Goal: Information Seeking & Learning: Learn about a topic

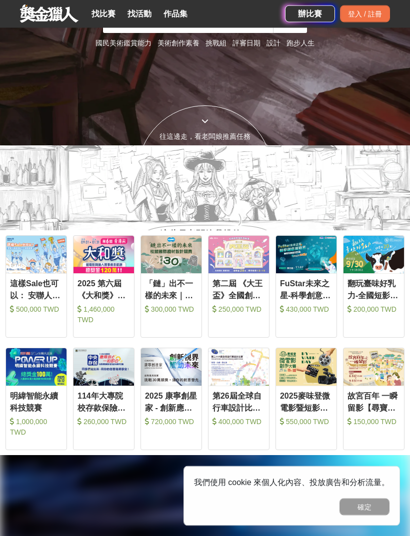
scroll to position [391, 0]
click at [101, 16] on link "找比賽" at bounding box center [103, 14] width 32 height 14
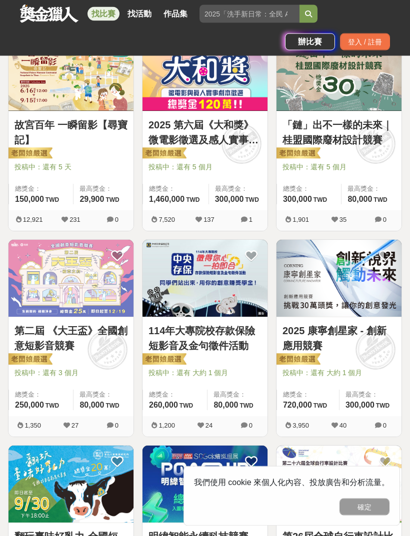
scroll to position [420, 0]
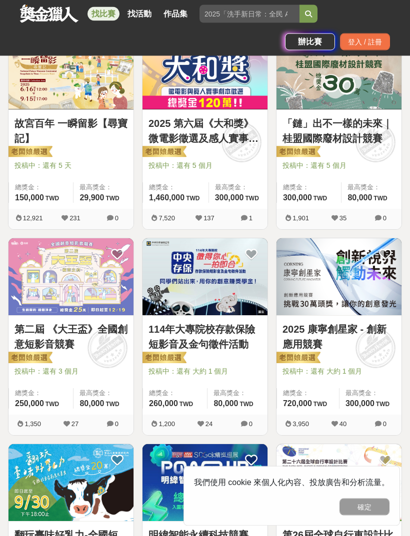
click at [364, 516] on button "確定" at bounding box center [364, 507] width 50 height 17
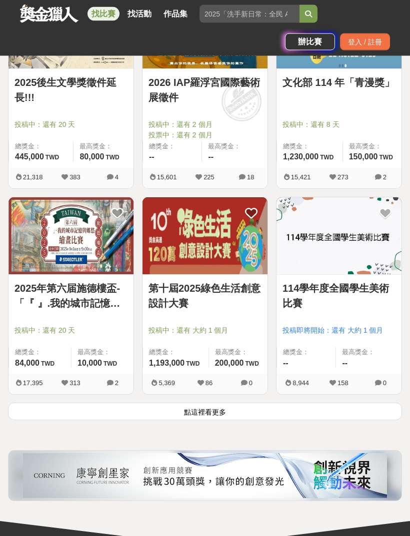
scroll to position [1491, 0]
click at [278, 410] on button "點這裡看更多" at bounding box center [205, 411] width 394 height 17
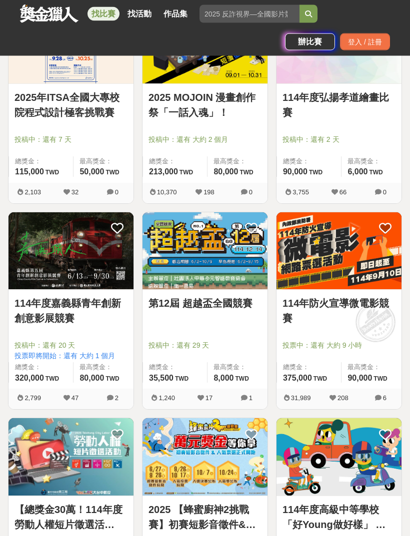
scroll to position [2918, 0]
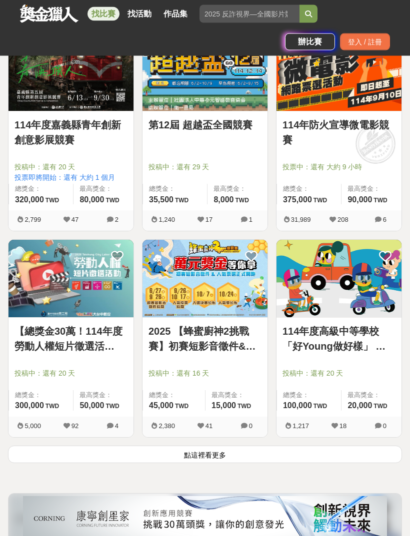
click at [237, 447] on button "點這裡看更多" at bounding box center [205, 454] width 394 height 17
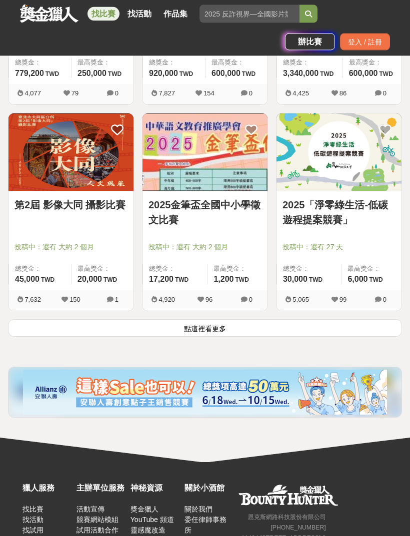
scroll to position [4872, 0]
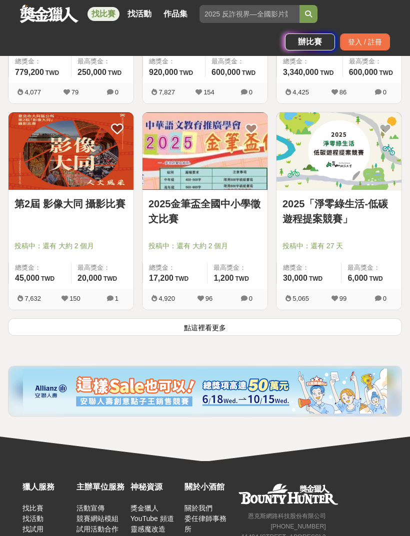
click at [292, 321] on button "點這裡看更多" at bounding box center [205, 326] width 394 height 17
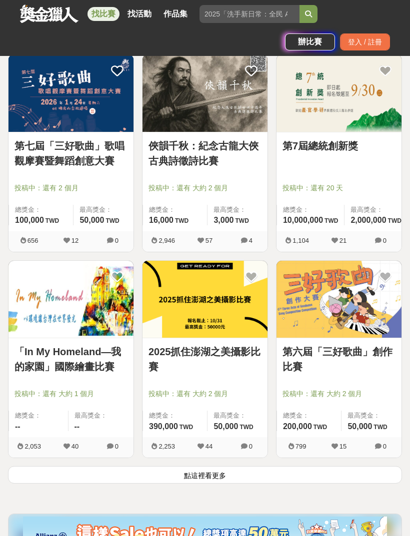
scroll to position [6378, 0]
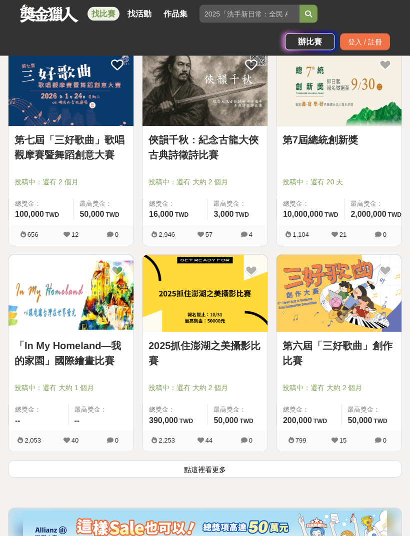
click at [242, 470] on button "點這裡看更多" at bounding box center [205, 469] width 394 height 17
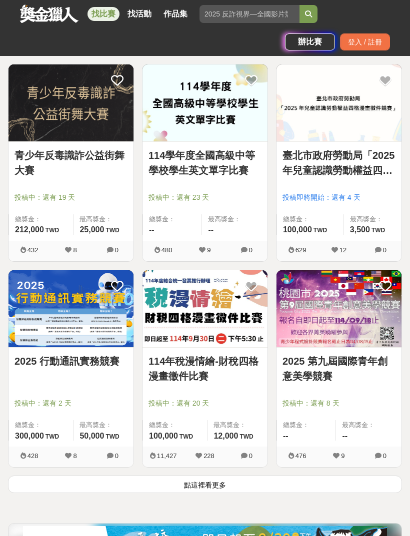
scroll to position [8012, 0]
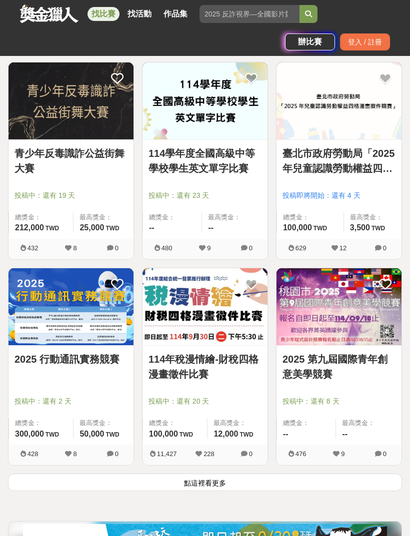
click at [253, 485] on button "點這裡看更多" at bounding box center [205, 482] width 394 height 17
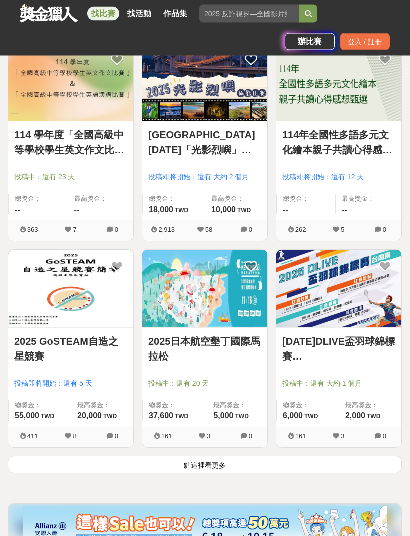
scroll to position [9679, 0]
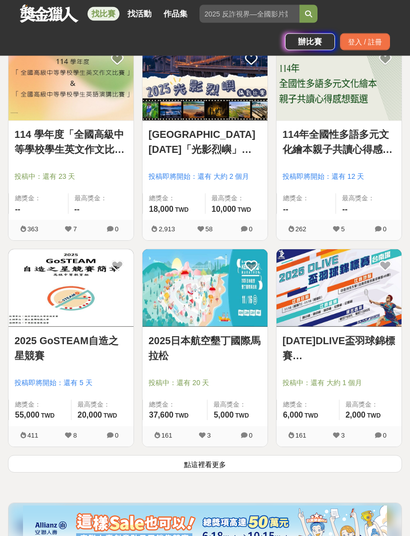
click at [253, 465] on button "點這裡看更多" at bounding box center [205, 464] width 394 height 17
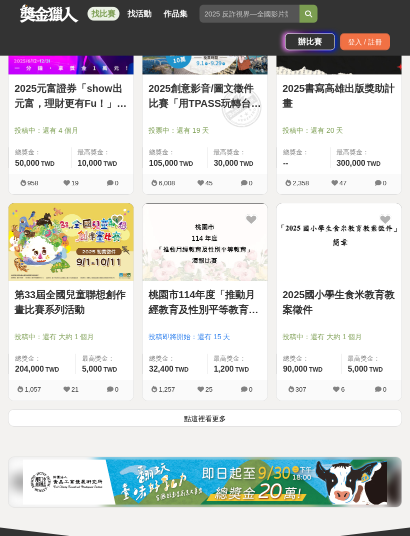
scroll to position [11374, 0]
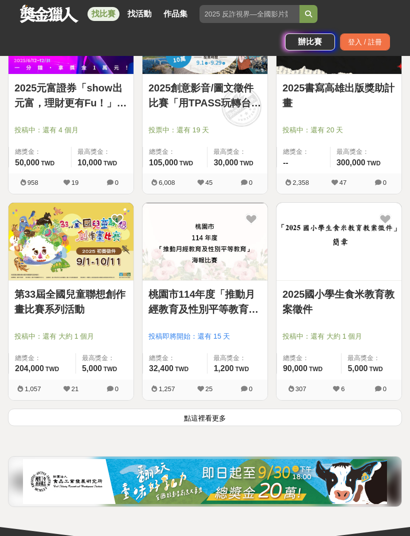
click at [264, 417] on button "點這裡看更多" at bounding box center [205, 417] width 394 height 17
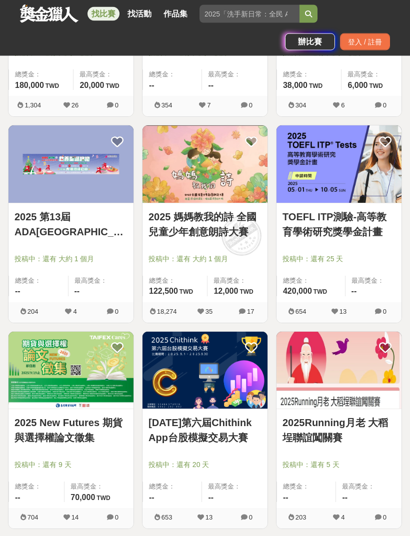
scroll to position [12893, 0]
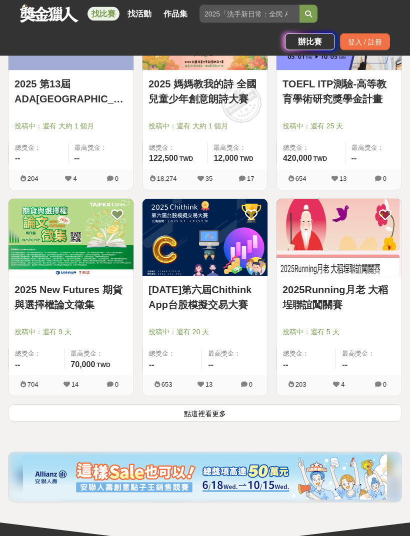
click at [230, 413] on button "點這裡看更多" at bounding box center [205, 413] width 394 height 17
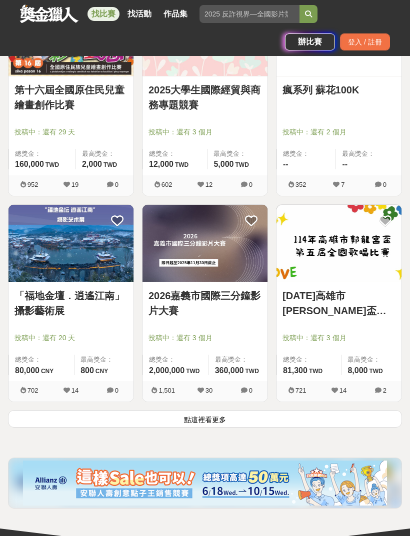
scroll to position [14670, 0]
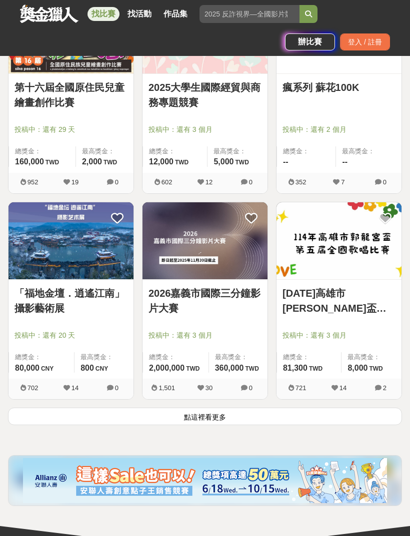
click at [230, 424] on button "點這裡看更多" at bounding box center [205, 416] width 394 height 17
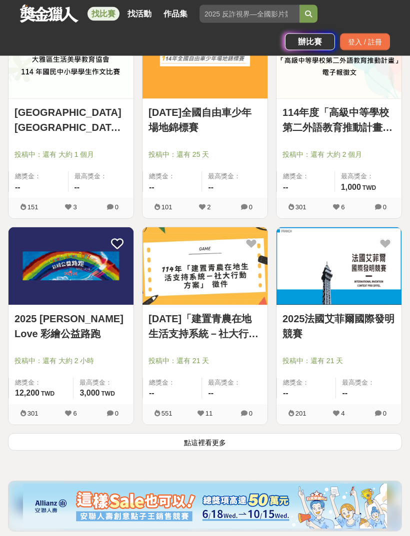
scroll to position [16293, 0]
click at [343, 450] on button "點這裡看更多" at bounding box center [205, 441] width 394 height 17
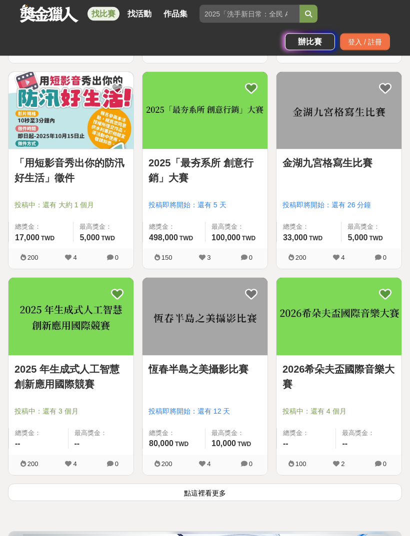
scroll to position [17906, 0]
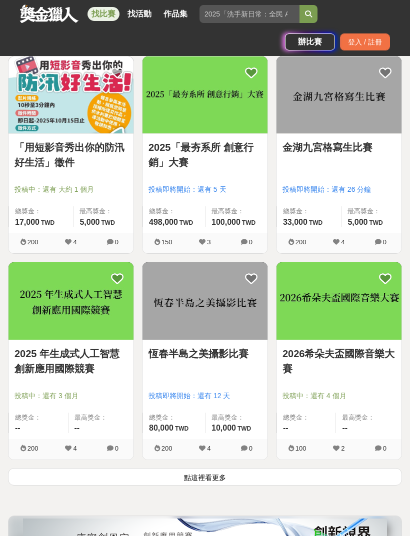
click at [267, 482] on button "點這裡看更多" at bounding box center [205, 476] width 394 height 17
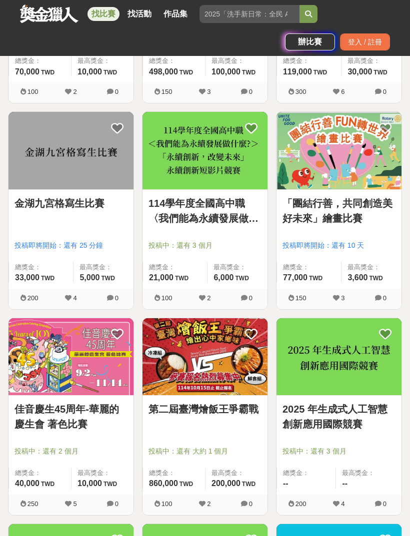
scroll to position [18674, 0]
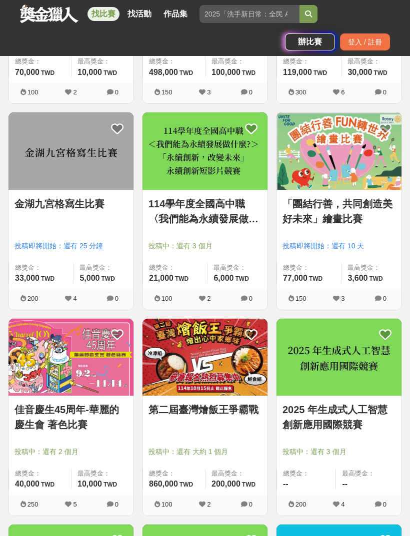
click at [83, 444] on div "[PERSON_NAME]45周年-華麗的慶生會 著色比賽 投稿中：還有 2 個月 總獎金： 40,000 40,000 TWD 最高獎金： 10,000 T…" at bounding box center [70, 445] width 125 height 99
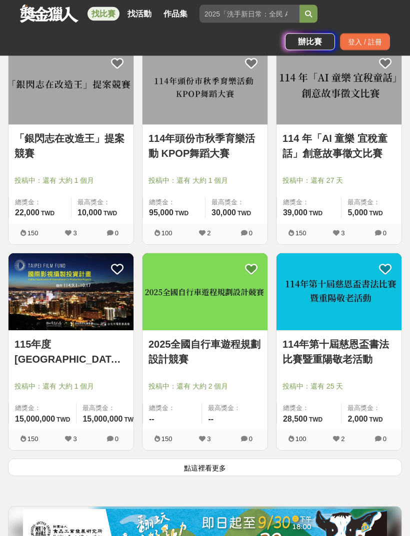
scroll to position [19565, 0]
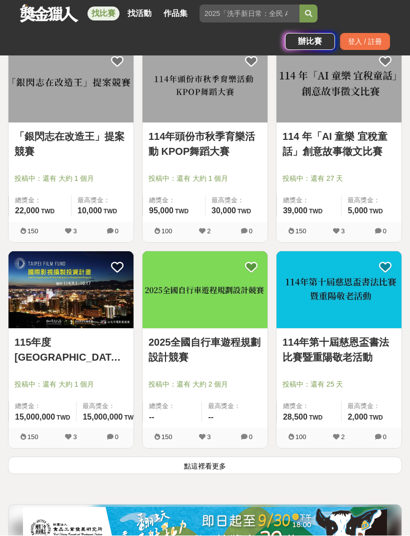
click at [320, 473] on button "點這裡看更多" at bounding box center [205, 465] width 394 height 17
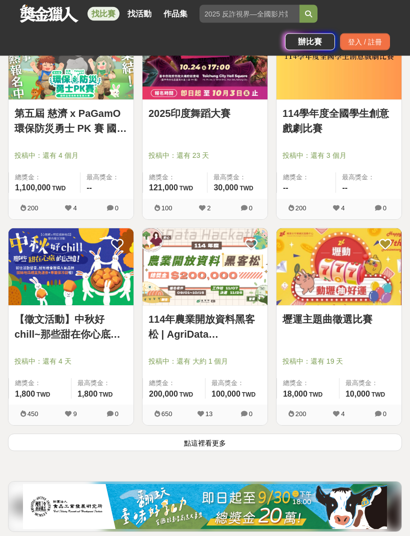
scroll to position [21236, 0]
click at [313, 450] on button "點這裡看更多" at bounding box center [205, 442] width 394 height 17
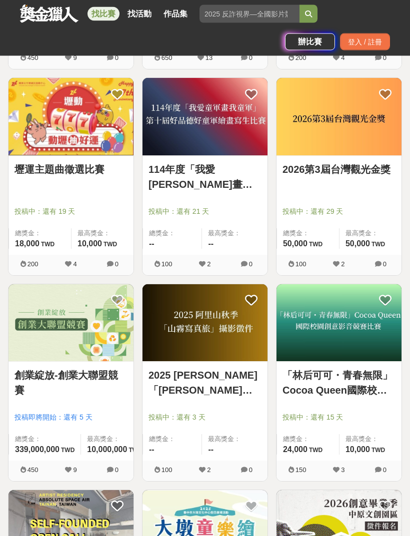
scroll to position [21595, 0]
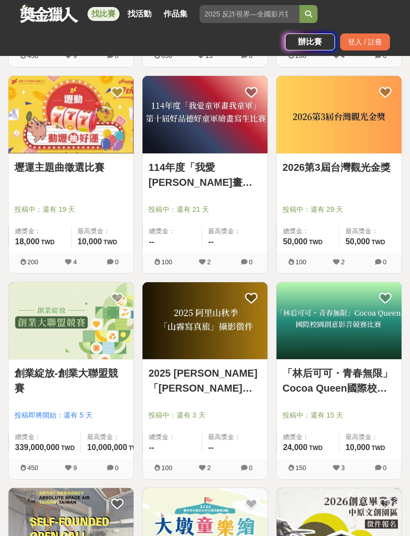
click at [88, 409] on div "創業綻放-創業大聯盟競賽 投稿即將開始：還有 5 天 總獎金： 339,000,000 3.39 億 TWD 最高獎金： 10,000,000 TWD" at bounding box center [70, 409] width 125 height 99
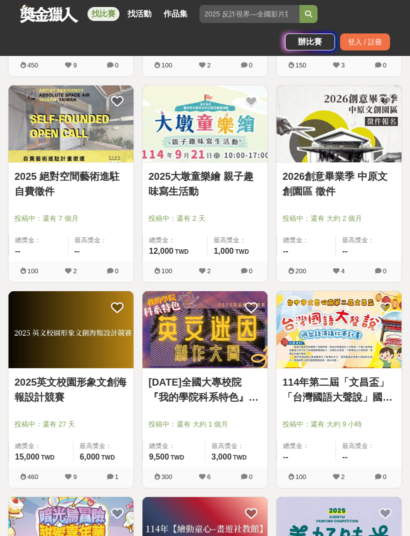
scroll to position [21999, 0]
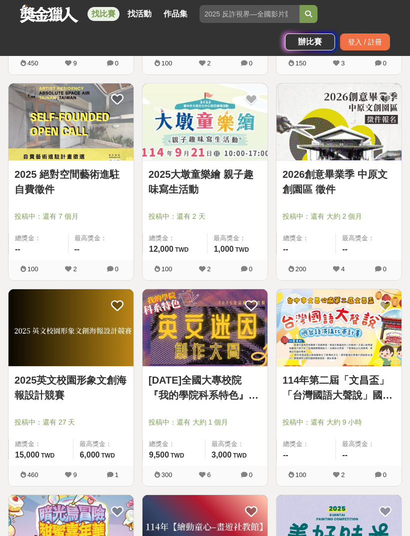
click at [236, 419] on span "投稿中：還有 大約 1 個月" at bounding box center [204, 422] width 113 height 10
click at [232, 391] on link "[DATE]全國大專校院『我的學院科系特色』英文迷因創作競賽" at bounding box center [204, 388] width 113 height 30
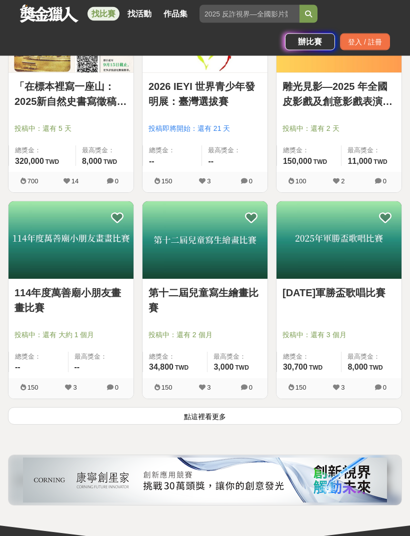
scroll to position [22963, 0]
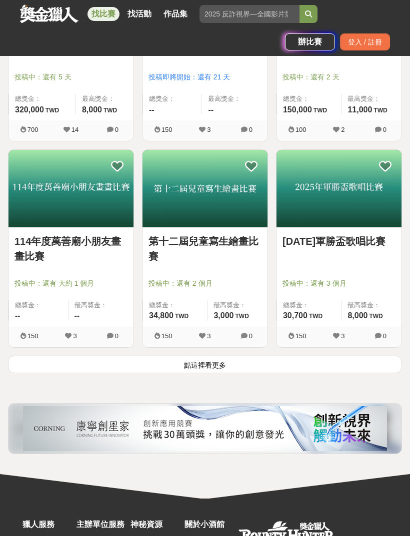
click at [204, 367] on button "點這裡看更多" at bounding box center [205, 364] width 394 height 17
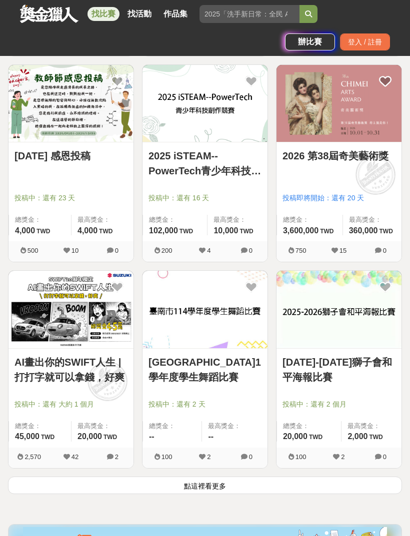
scroll to position [24491, 0]
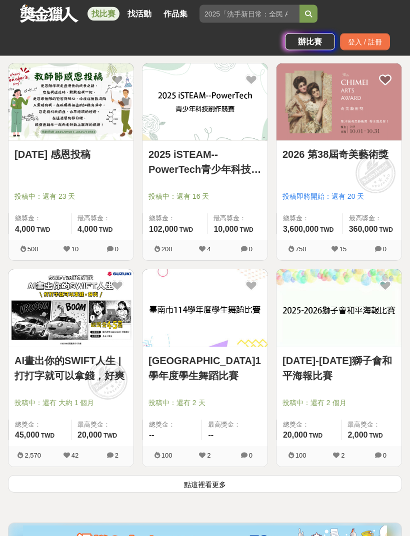
click at [189, 483] on button "點這裡看更多" at bounding box center [205, 484] width 394 height 17
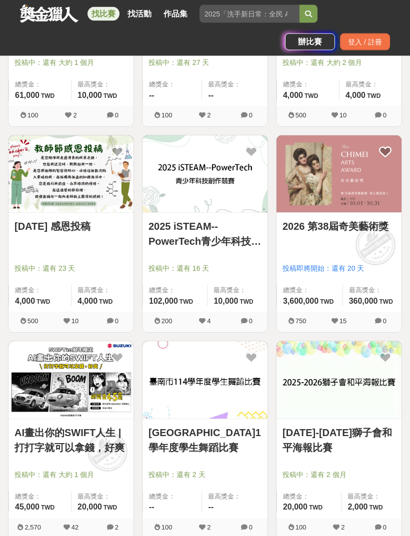
click at [309, 12] on icon "submit" at bounding box center [308, 13] width 7 height 7
click at [279, 11] on input "search" at bounding box center [249, 14] width 100 height 18
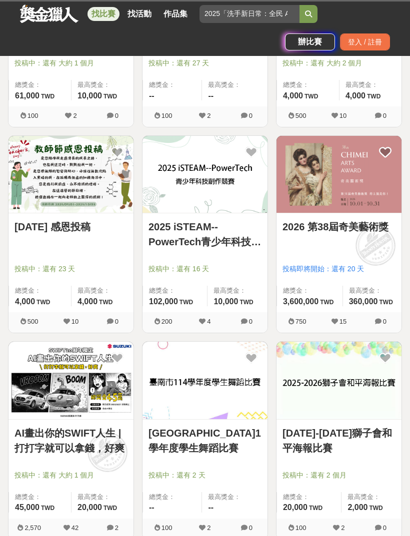
scroll to position [587, 0]
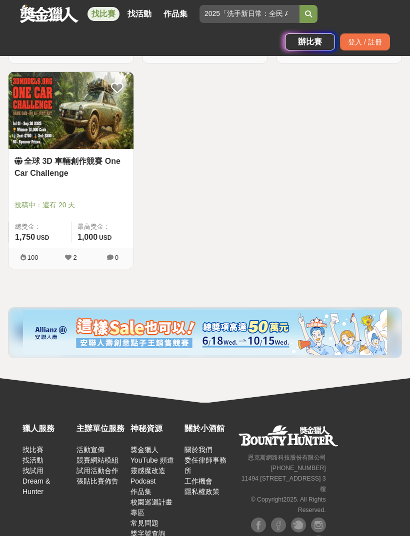
click at [289, 17] on input "search" at bounding box center [249, 14] width 100 height 18
type input "2025「洗手新日常：全民 ALL IN」洗手歌全台徵選"
click at [306, 17] on button "submit" at bounding box center [308, 14] width 18 height 18
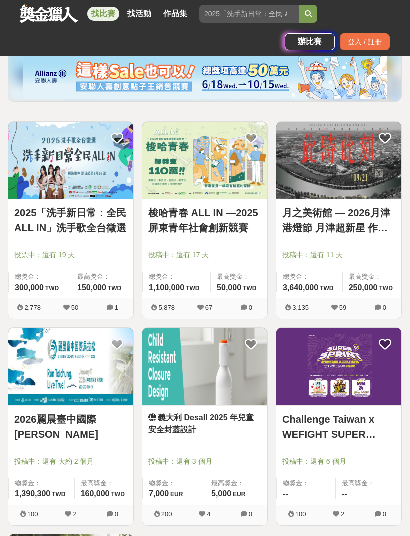
scroll to position [0, 0]
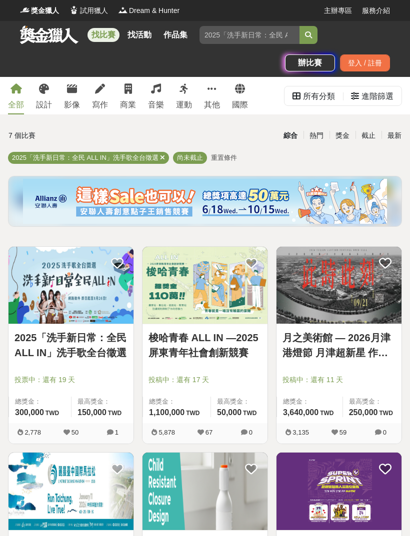
click at [315, 101] on div "所有分類" at bounding box center [319, 96] width 32 height 20
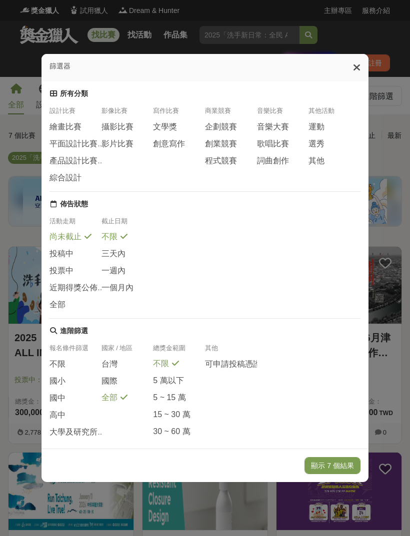
click at [354, 62] on div at bounding box center [356, 67] width 7 height 11
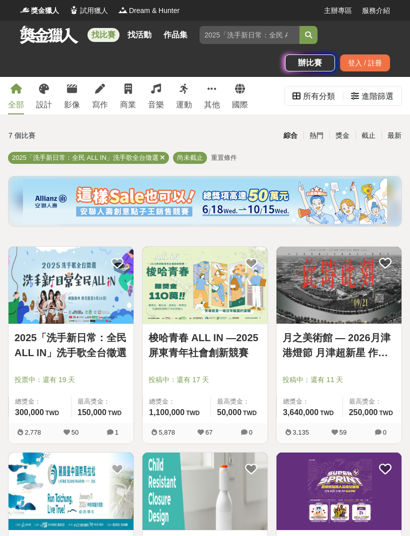
click at [374, 103] on div "進階篩選" at bounding box center [377, 96] width 32 height 20
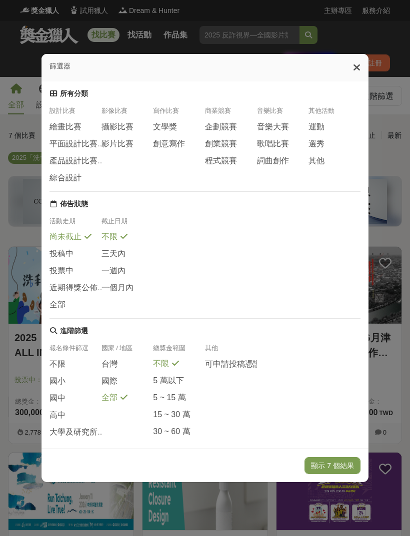
click at [232, 122] on span "企劃競賽" at bounding box center [221, 127] width 32 height 10
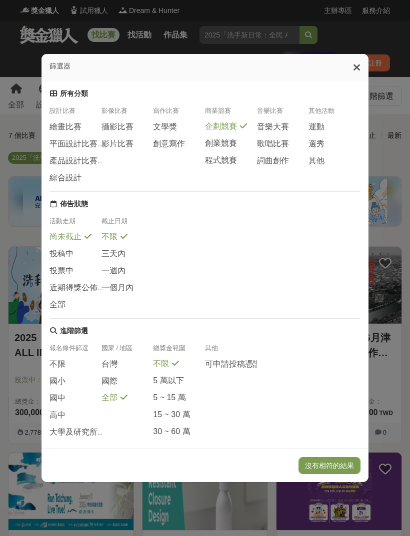
click at [233, 138] on span "創業競賽" at bounding box center [221, 143] width 32 height 10
click at [90, 429] on span "大學及研究所" at bounding box center [73, 432] width 48 height 10
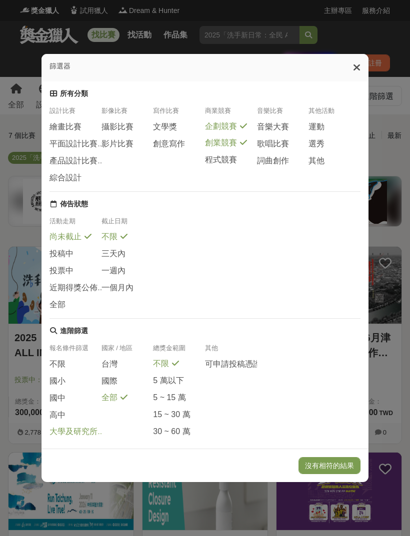
click at [325, 474] on button "沒有相符的結果" at bounding box center [329, 465] width 62 height 17
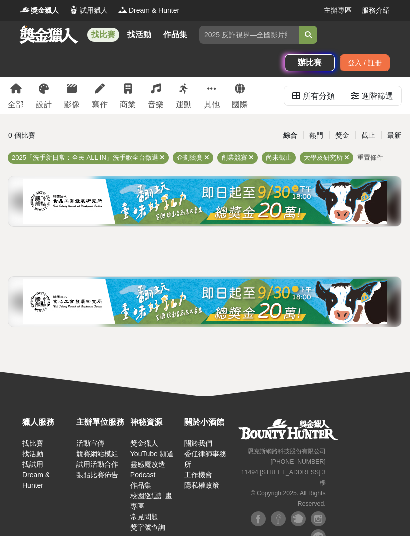
click at [347, 156] on icon at bounding box center [346, 157] width 5 height 6
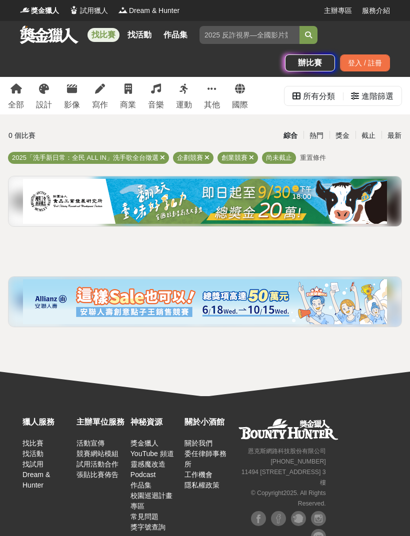
click at [160, 154] on icon at bounding box center [162, 157] width 5 height 6
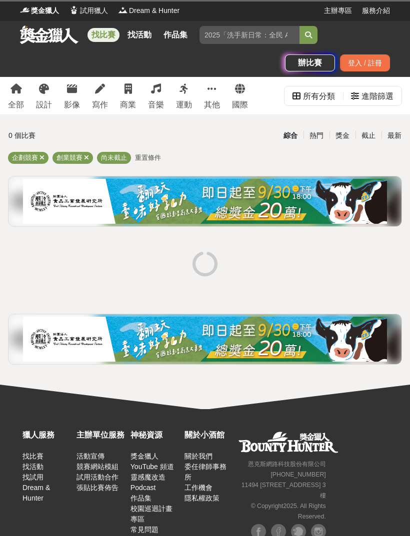
click at [378, 96] on div "進階篩選" at bounding box center [377, 96] width 32 height 20
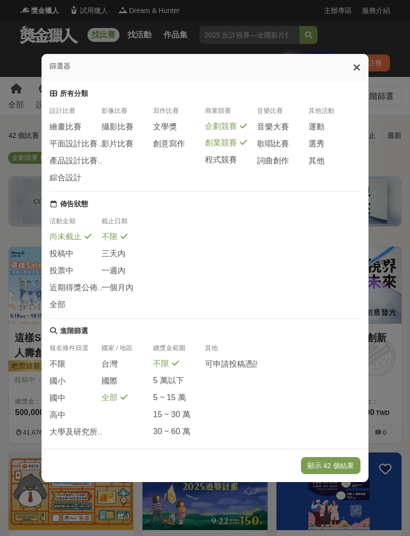
click at [78, 452] on span "社會人士" at bounding box center [65, 449] width 32 height 10
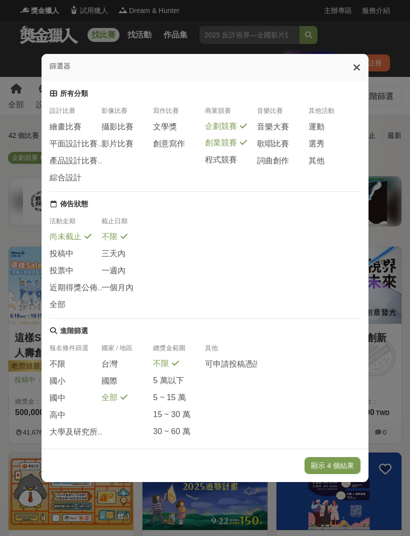
click at [79, 439] on div "大學及研究所" at bounding box center [75, 435] width 52 height 17
click at [77, 449] on span "社會人士" at bounding box center [65, 448] width 32 height 10
click at [340, 474] on button "顯示 24 個結果" at bounding box center [330, 465] width 59 height 17
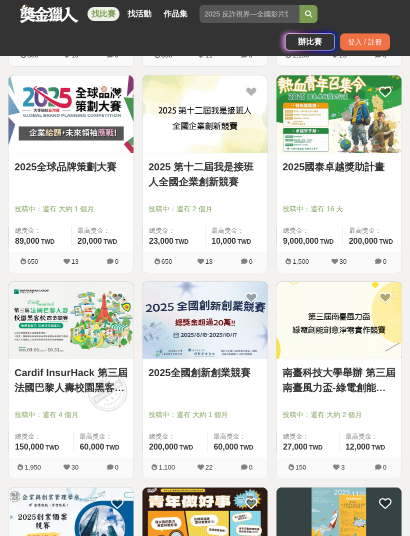
scroll to position [1200, 0]
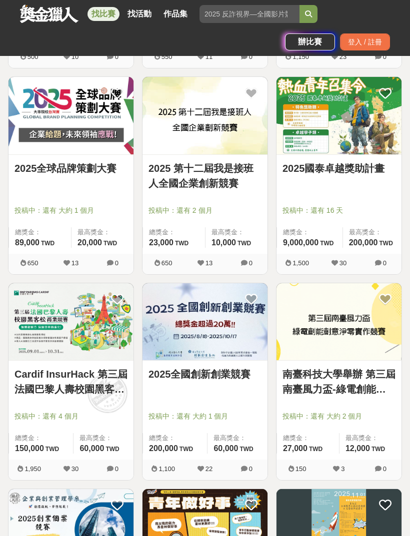
click at [93, 391] on link "Cardif InsurHack 第三屆法國巴黎人壽校園黑客松商業競賽" at bounding box center [70, 382] width 113 height 30
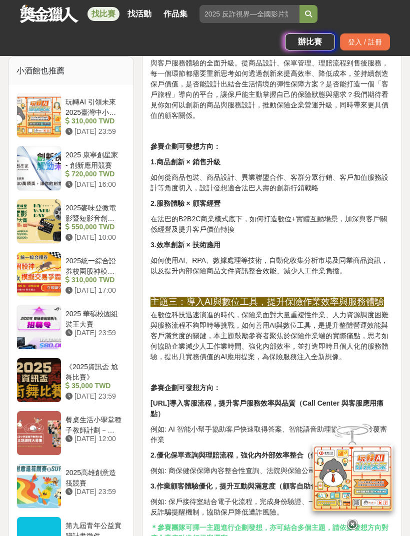
scroll to position [1223, 0]
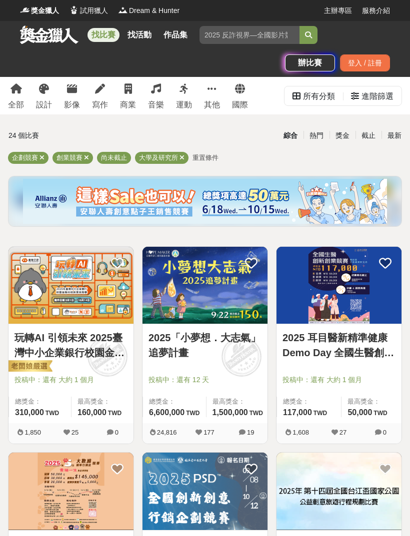
click at [99, 34] on link "找比賽" at bounding box center [103, 35] width 32 height 14
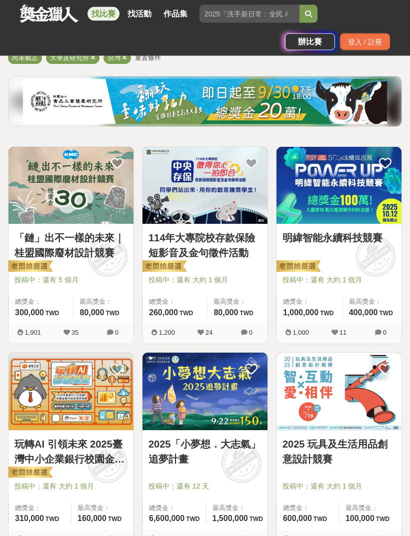
scroll to position [100, 0]
click at [237, 250] on link "114年大專院校存款保險短影音及金句徵件活動" at bounding box center [204, 245] width 113 height 30
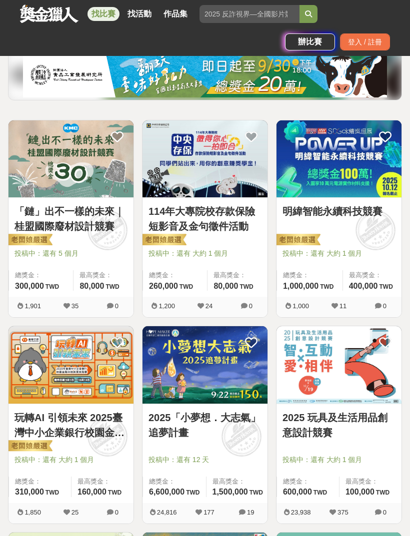
scroll to position [125, 0]
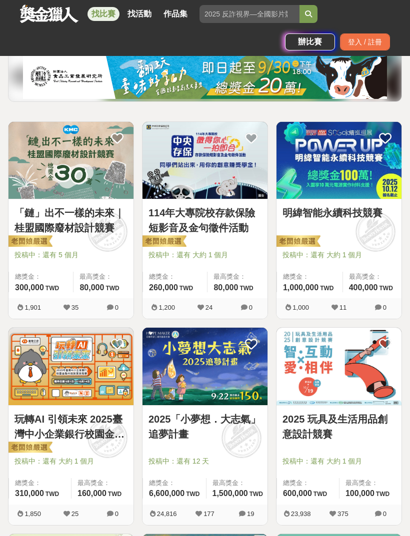
click at [331, 209] on link "明緯智能永續科技競賽" at bounding box center [338, 212] width 113 height 15
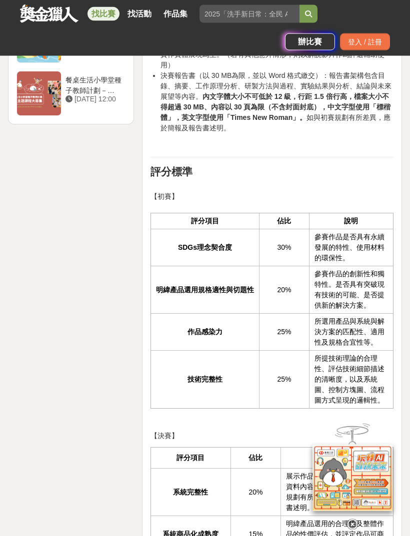
scroll to position [1801, 0]
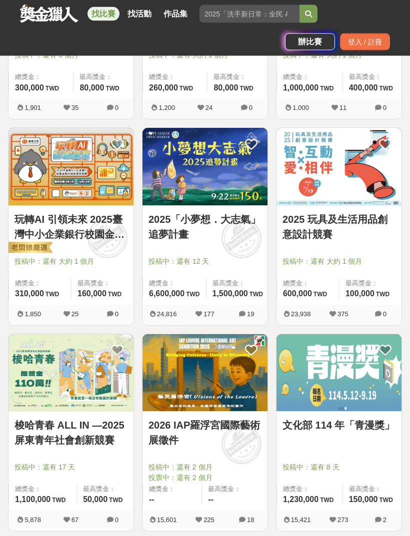
scroll to position [328, 0]
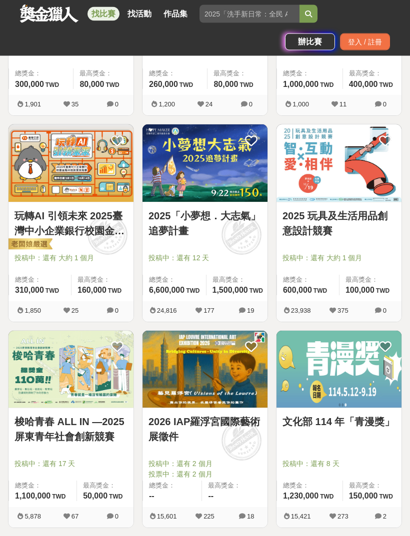
click at [329, 227] on link "2025 玩具及生活用品創意設計競賽" at bounding box center [338, 224] width 113 height 30
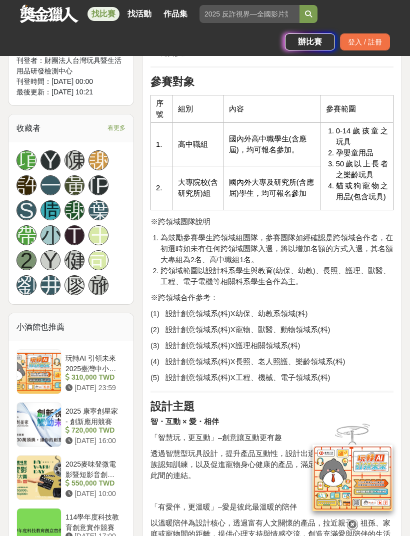
scroll to position [712, 0]
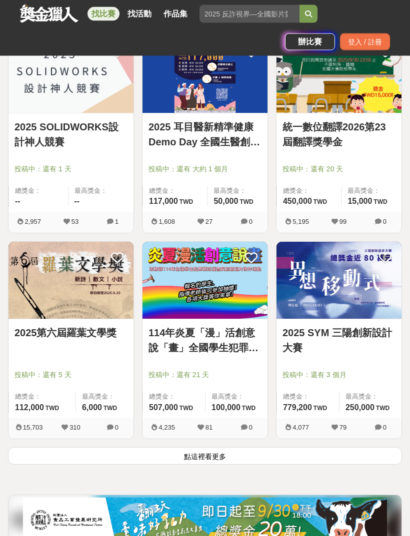
scroll to position [1448, 0]
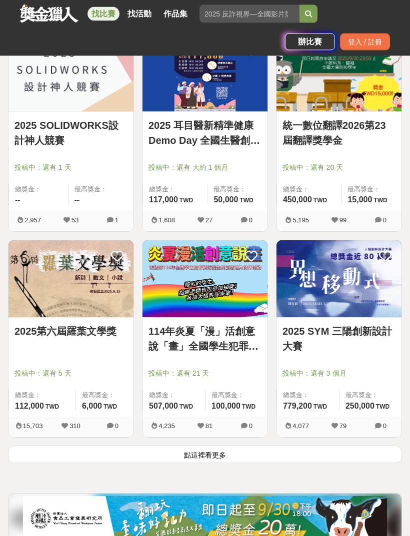
click at [257, 456] on button "點這裡看更多" at bounding box center [205, 454] width 394 height 17
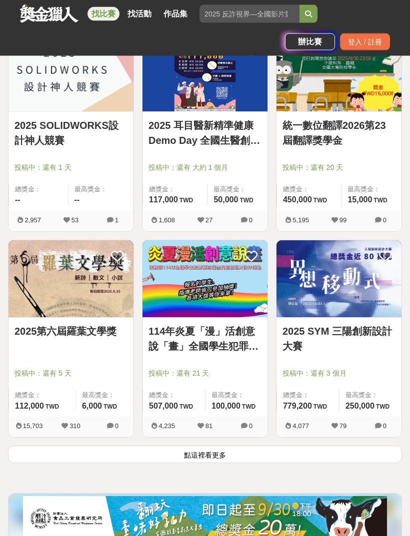
scroll to position [1449, 0]
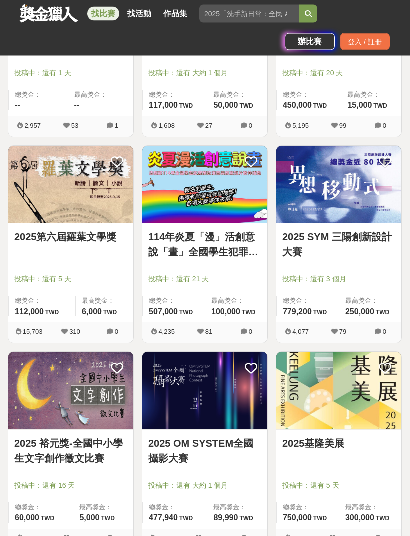
click at [342, 240] on link "2025 SYM 三陽創新設計大賽" at bounding box center [338, 245] width 113 height 30
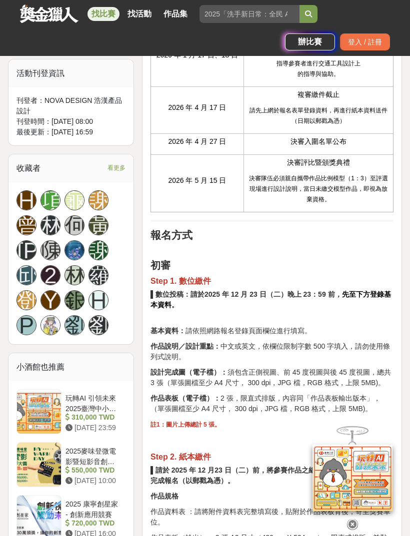
scroll to position [773, 0]
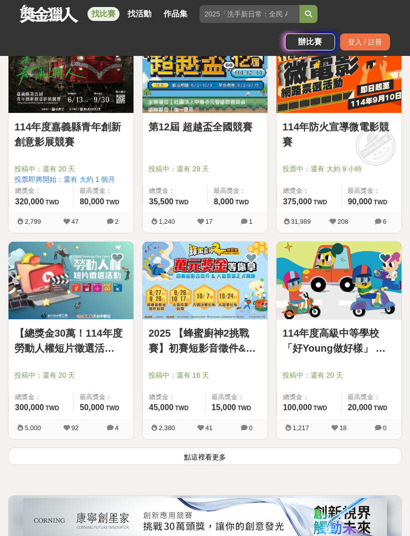
scroll to position [3096, 0]
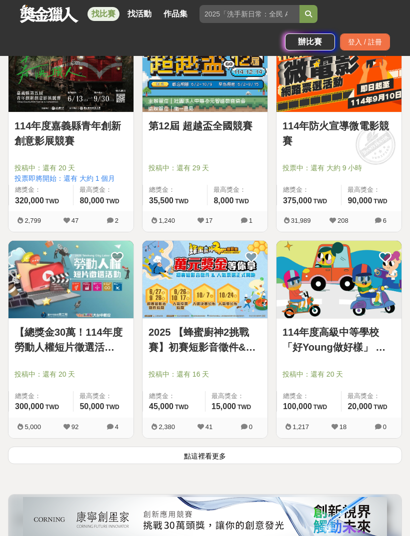
click at [218, 456] on button "點這裡看更多" at bounding box center [205, 455] width 394 height 17
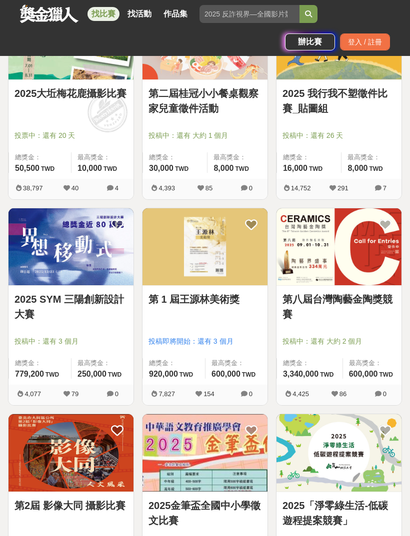
scroll to position [4573, 0]
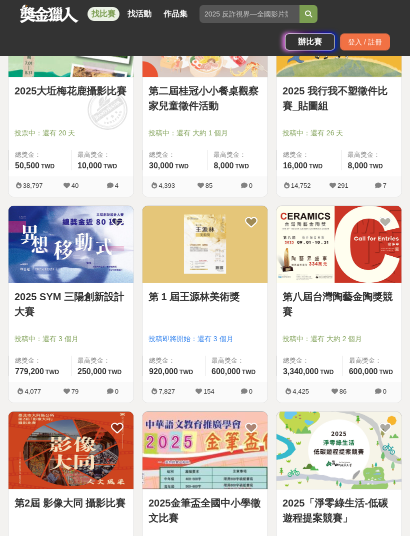
click at [98, 317] on link "2025 SYM 三陽創新設計大賽" at bounding box center [70, 304] width 113 height 30
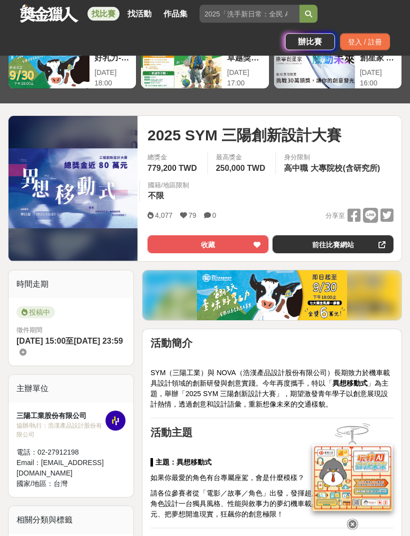
scroll to position [75, 0]
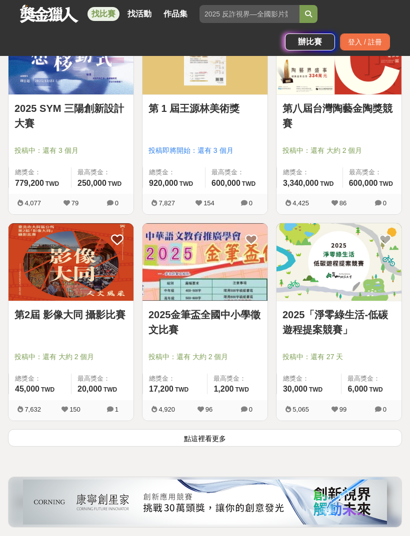
scroll to position [4767, 0]
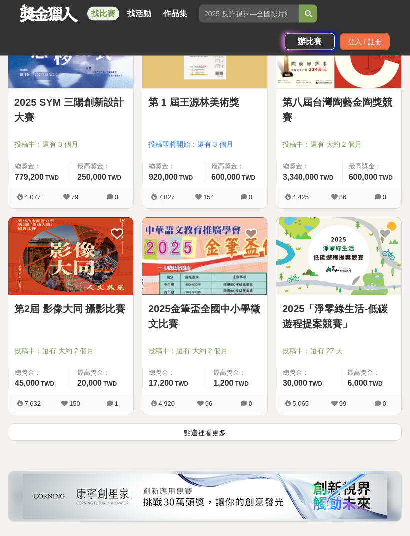
click at [337, 436] on button "點這裡看更多" at bounding box center [205, 432] width 394 height 17
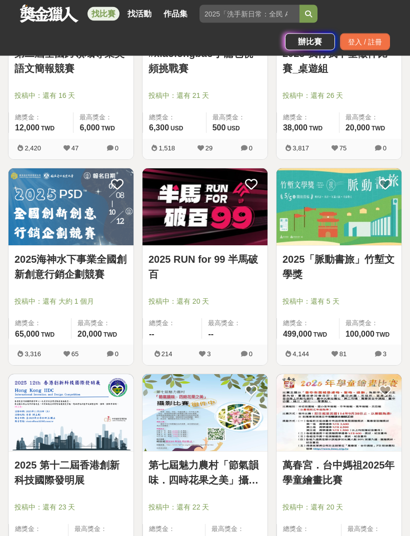
scroll to position [5860, 0]
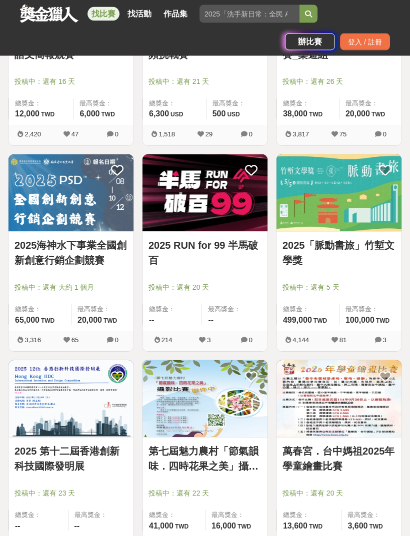
click at [101, 256] on link "2025海神水下事業全國創新創意行銷企劃競賽" at bounding box center [70, 253] width 113 height 30
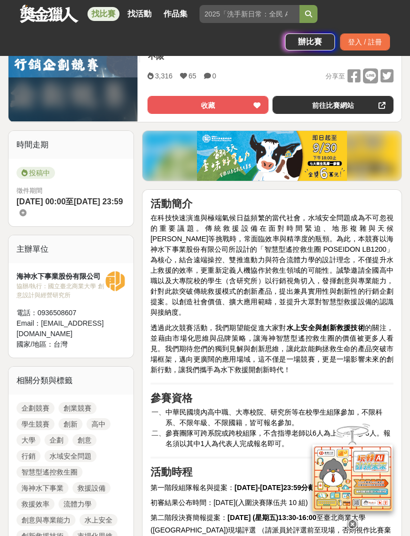
scroll to position [235, 0]
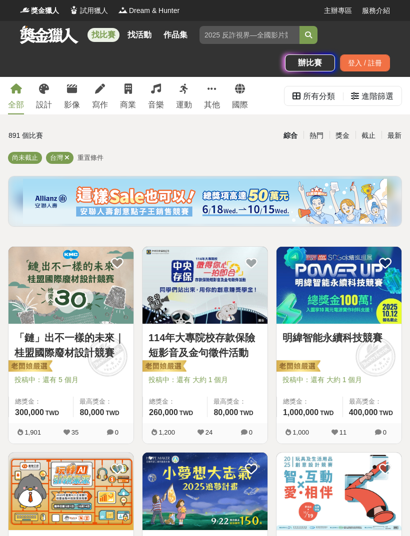
click at [380, 96] on div "進階篩選" at bounding box center [377, 96] width 32 height 20
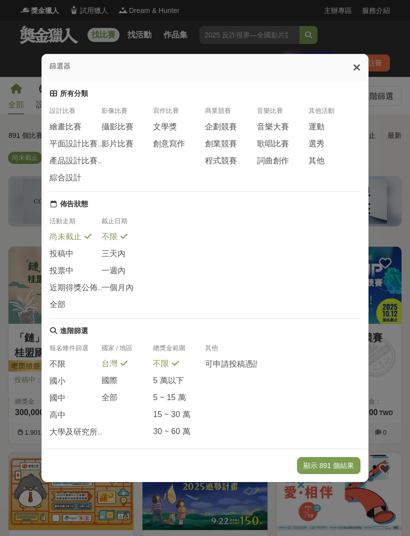
click at [233, 122] on span "企劃競賽" at bounding box center [221, 127] width 32 height 10
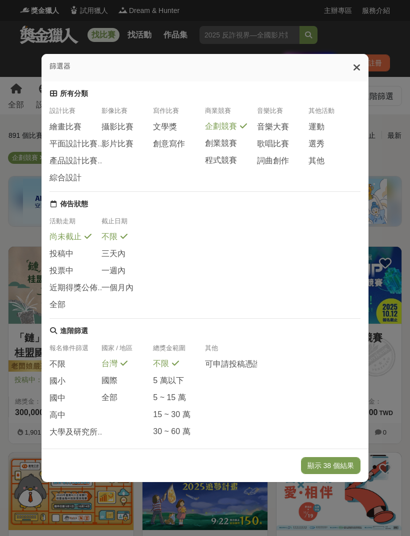
click at [230, 139] on span "創業競賽" at bounding box center [221, 143] width 32 height 10
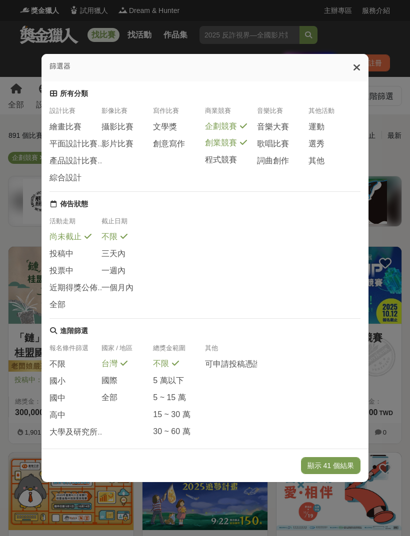
click at [238, 108] on div "商業競賽" at bounding box center [231, 113] width 52 height 15
click at [334, 474] on button "顯示 41 個結果" at bounding box center [330, 465] width 59 height 17
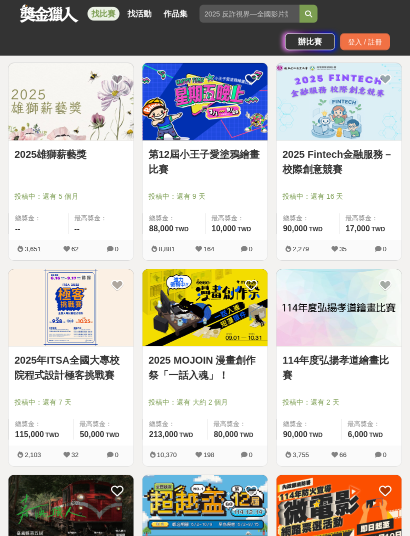
scroll to position [2656, 0]
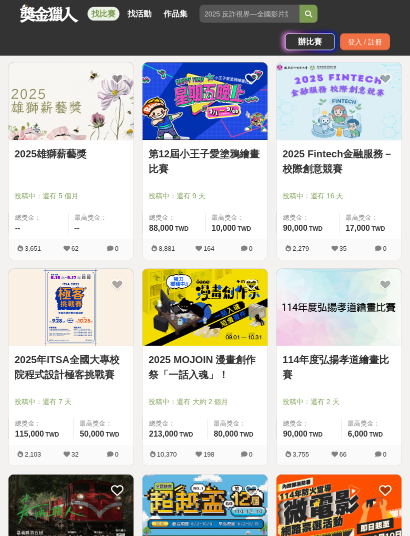
click at [231, 391] on div at bounding box center [207, 388] width 119 height 12
click at [227, 362] on link "2025 MOJOIN 漫畫創作祭「一話入魂」！" at bounding box center [204, 368] width 113 height 30
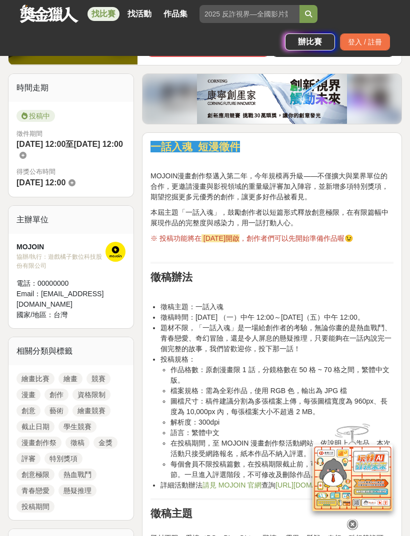
scroll to position [257, 0]
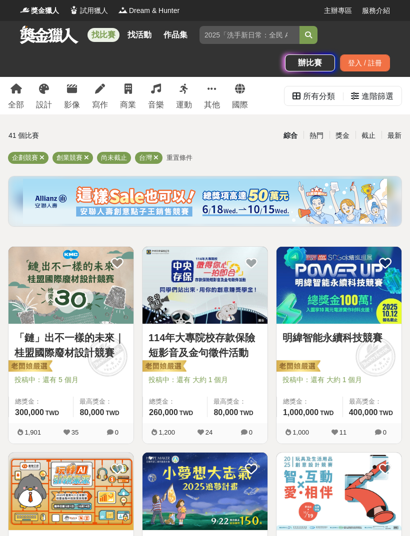
click at [387, 95] on div "進階篩選" at bounding box center [377, 96] width 32 height 20
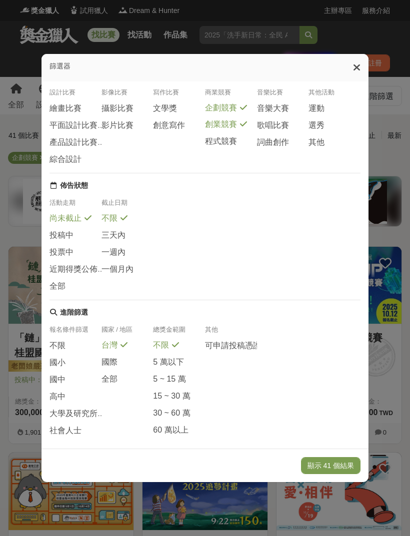
scroll to position [18, 0]
click at [231, 103] on span "企劃競賽" at bounding box center [221, 108] width 32 height 10
click at [237, 121] on div "創業競賽" at bounding box center [231, 125] width 52 height 10
click at [237, 120] on div "創業競賽" at bounding box center [231, 125] width 52 height 11
click at [333, 474] on button "顯示 3 個結果" at bounding box center [332, 465] width 56 height 17
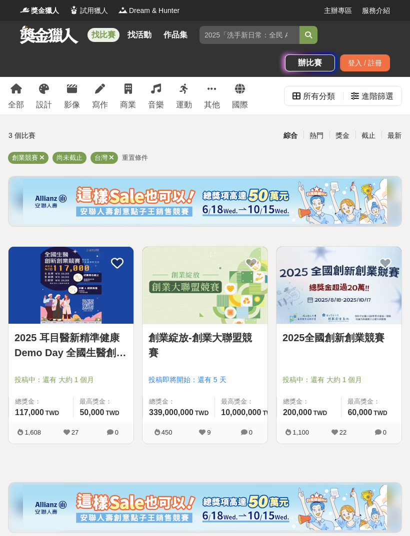
click at [349, 343] on link "2025全國創新創業競賽" at bounding box center [338, 337] width 113 height 15
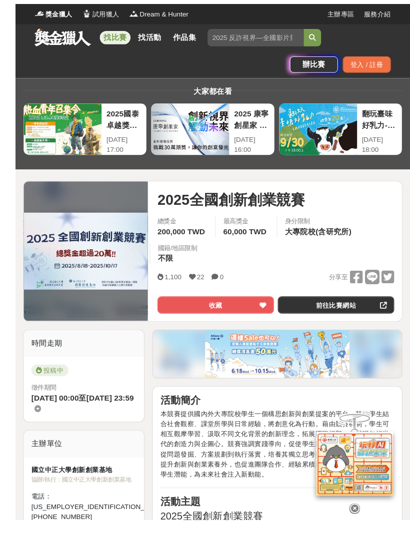
scroll to position [20, 0]
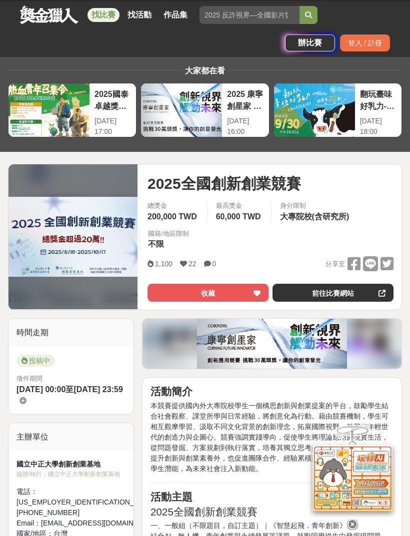
click at [370, 260] on icon at bounding box center [370, 263] width 15 height 15
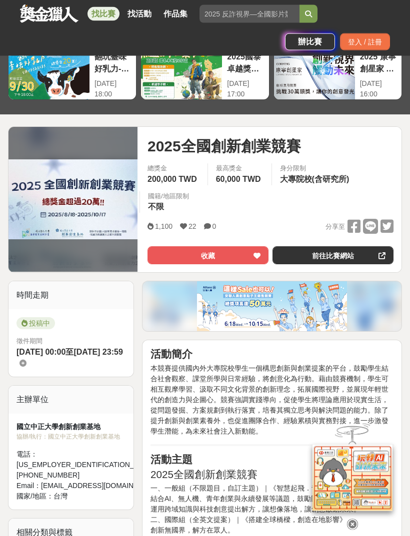
scroll to position [0, 0]
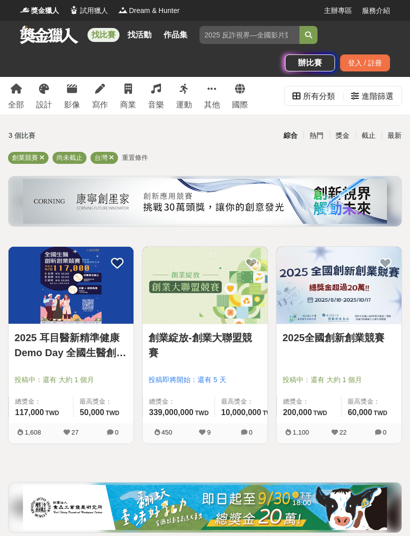
click at [249, 371] on div at bounding box center [207, 366] width 119 height 12
click at [237, 360] on link "創業綻放-創業大聯盟競賽" at bounding box center [204, 345] width 113 height 30
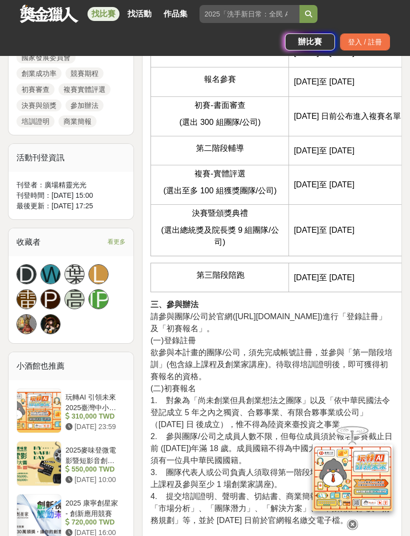
scroll to position [669, 0]
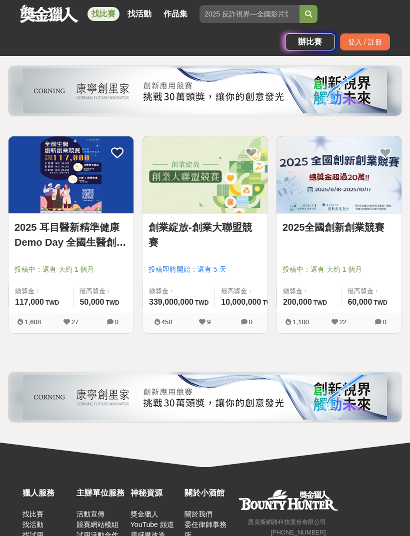
click at [55, 213] on img at bounding box center [70, 174] width 125 height 77
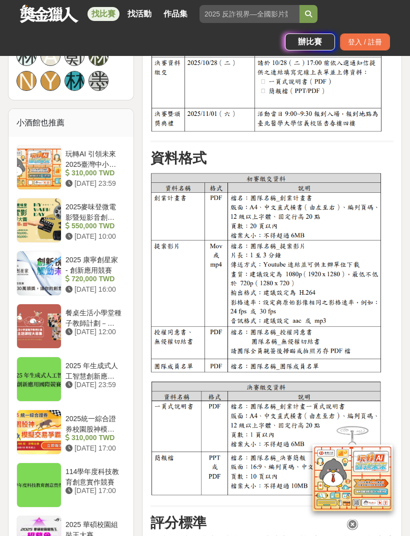
scroll to position [990, 0]
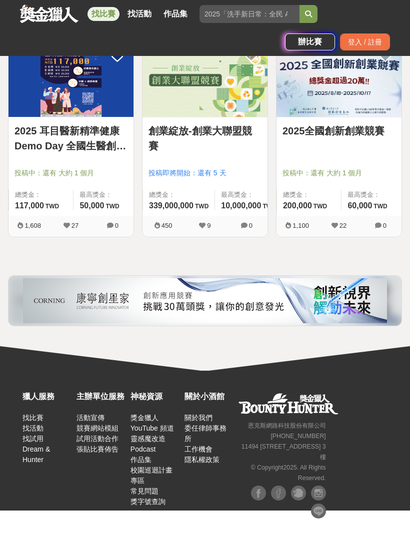
click at [328, 115] on img at bounding box center [338, 78] width 125 height 77
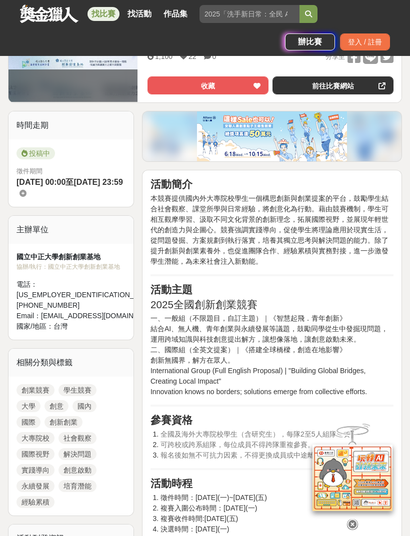
scroll to position [226, 0]
